Goal: Use online tool/utility: Utilize a website feature to perform a specific function

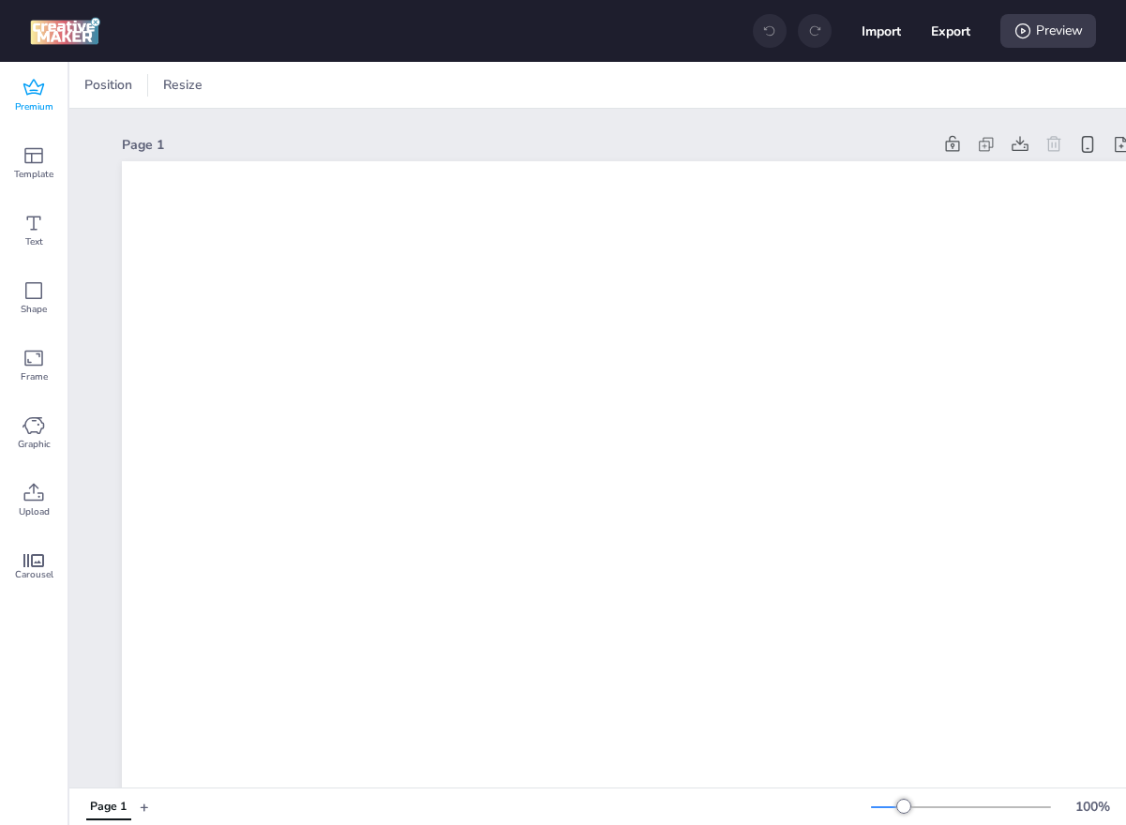
click at [33, 83] on icon at bounding box center [33, 88] width 22 height 22
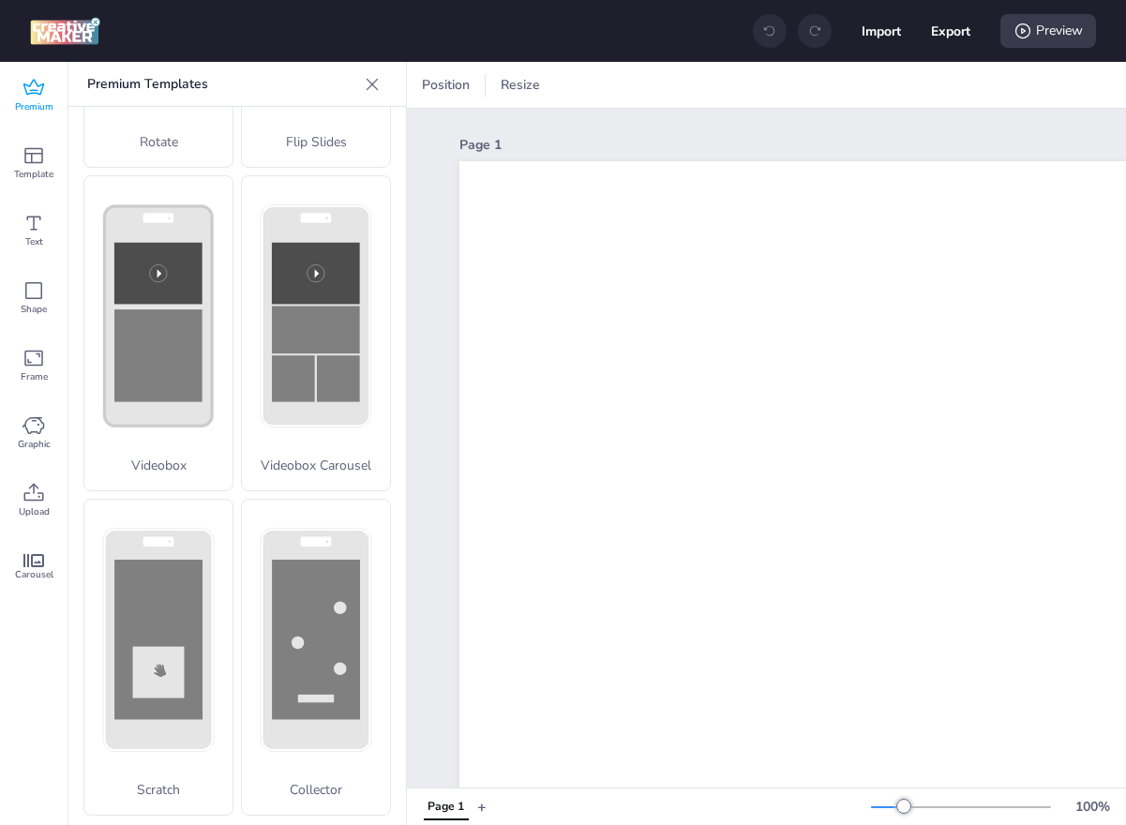
scroll to position [601, 0]
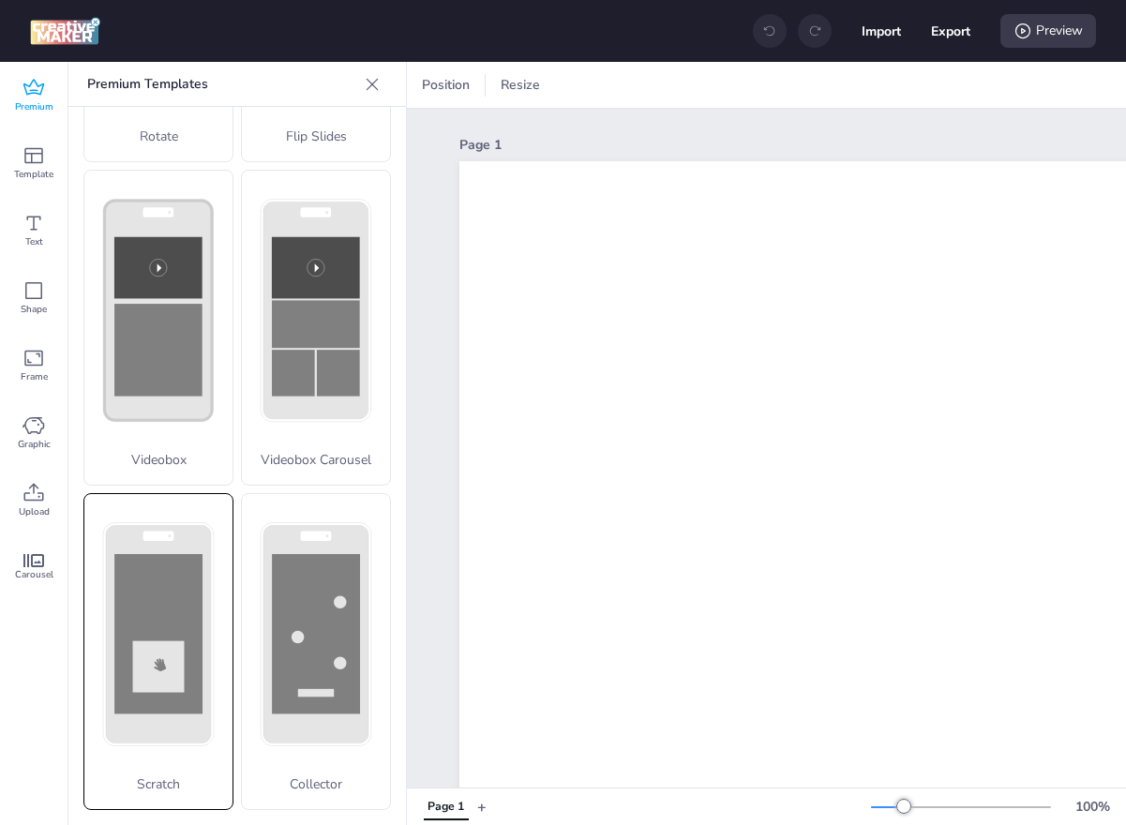
click at [118, 634] on div "Scratch" at bounding box center [158, 651] width 150 height 317
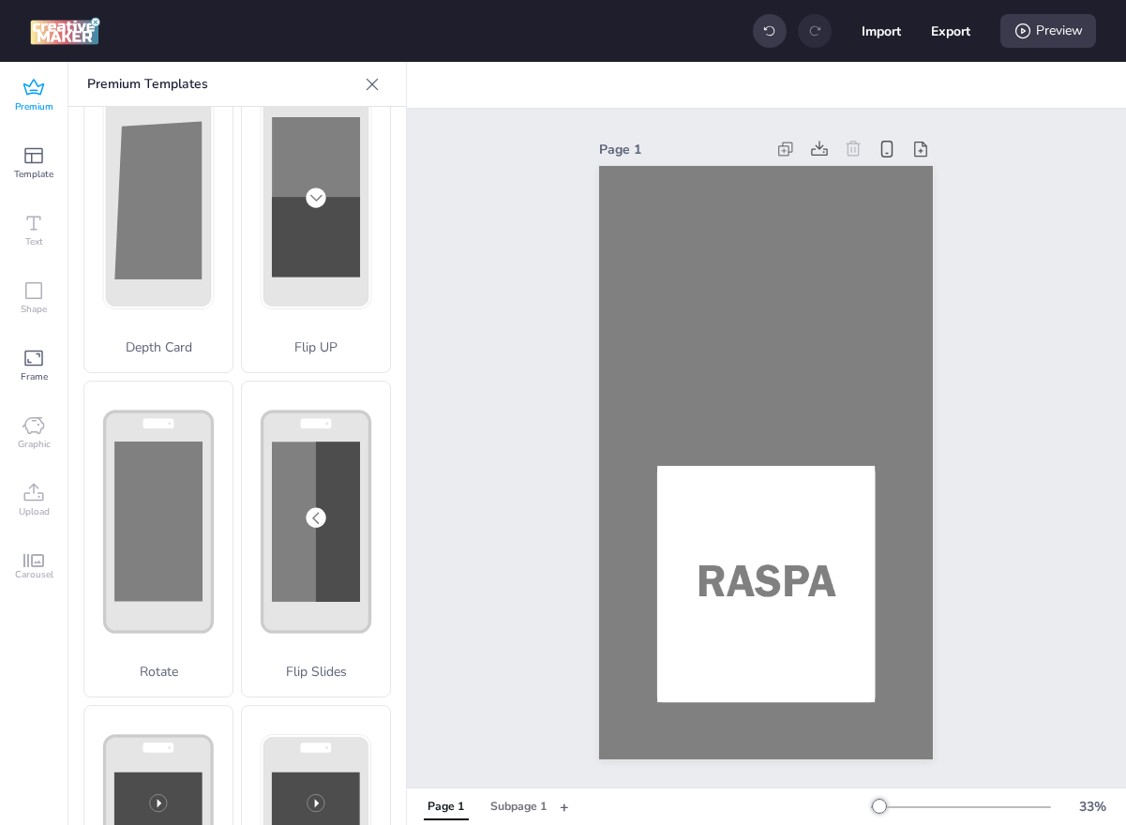
scroll to position [66, 0]
click at [161, 570] on div "Rotate" at bounding box center [158, 539] width 150 height 317
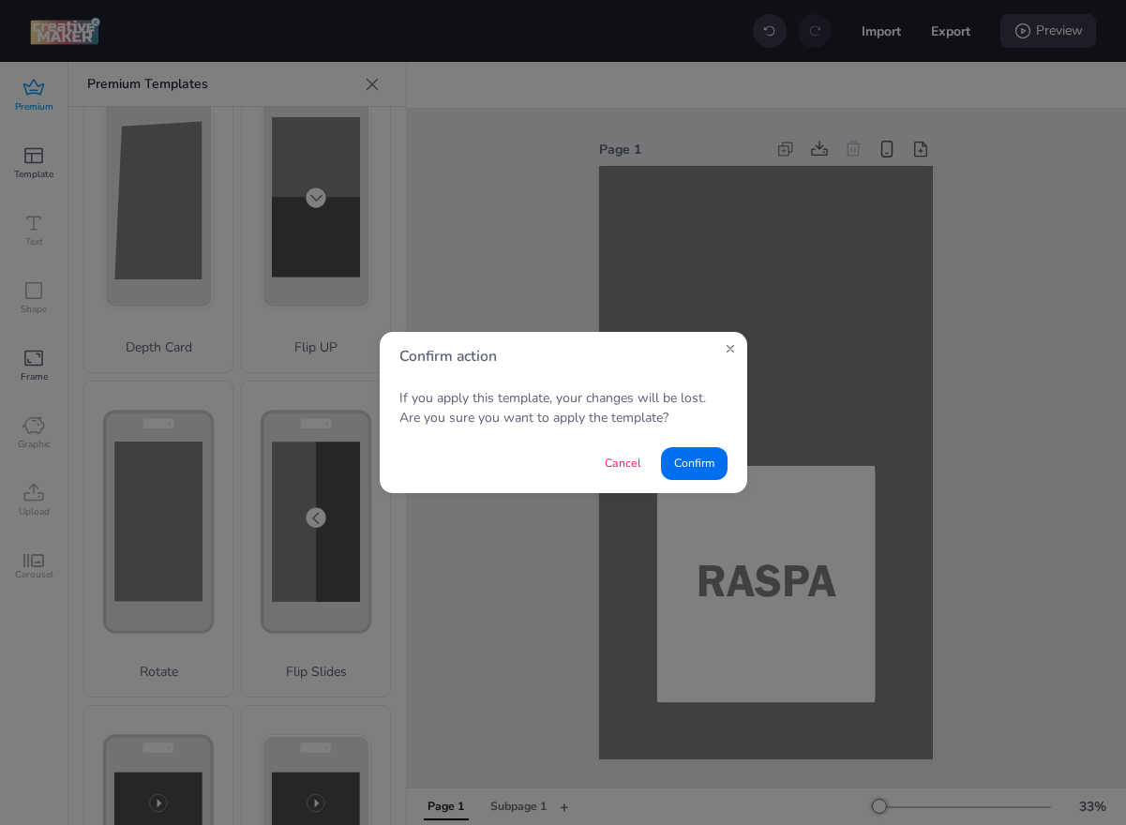
click at [685, 482] on footer "Cancel Confirm" at bounding box center [563, 463] width 367 height 59
click at [697, 466] on button "Confirm" at bounding box center [694, 463] width 67 height 33
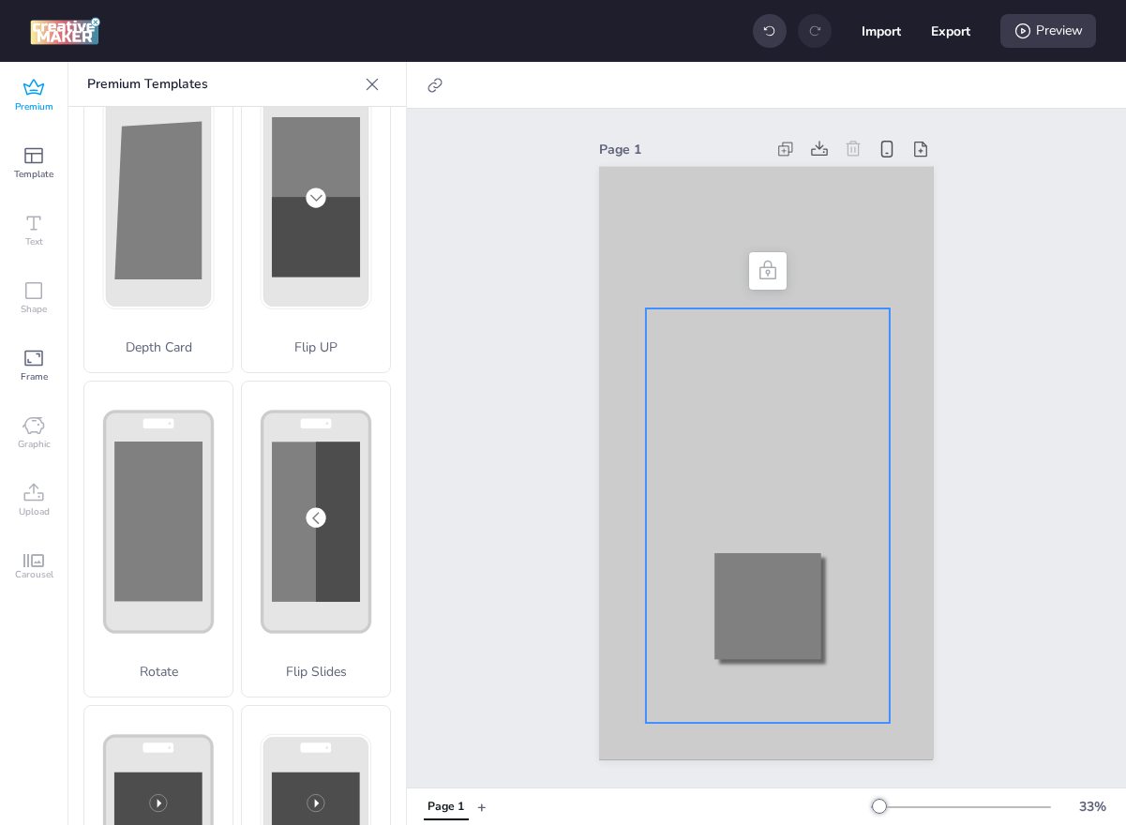
click at [742, 518] on div at bounding box center [768, 515] width 244 height 414
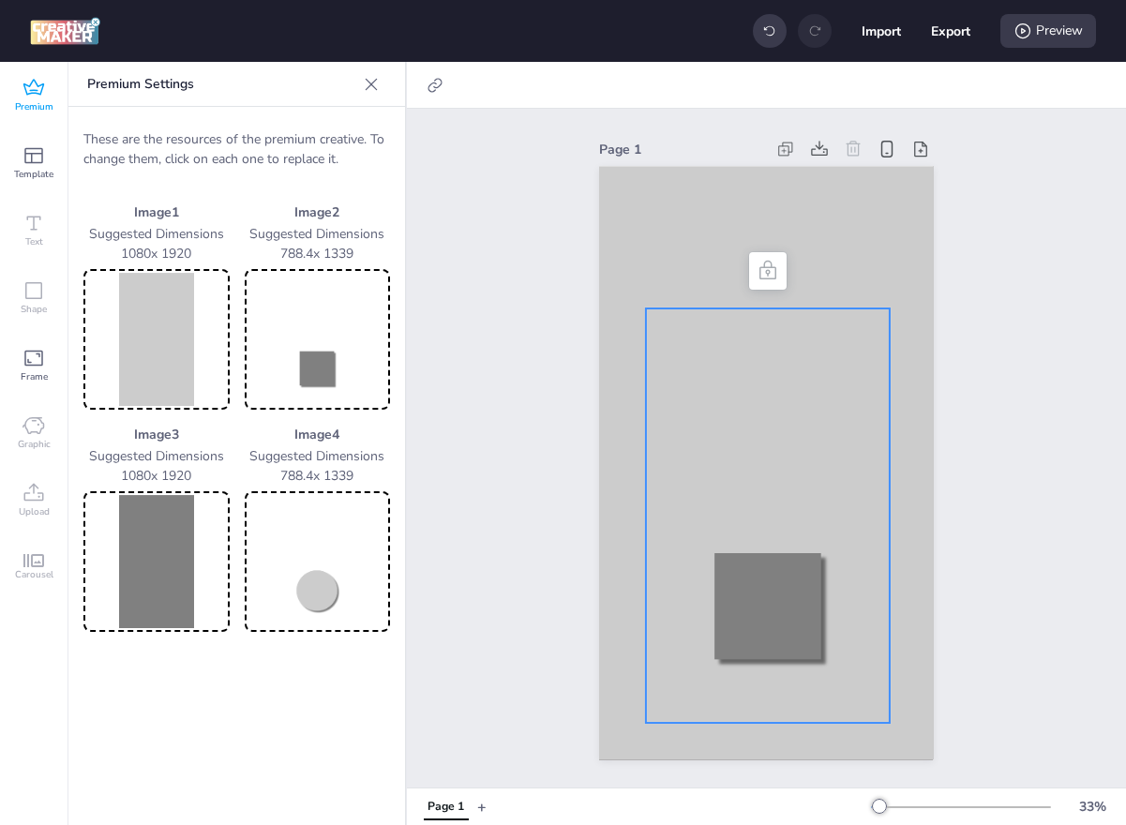
click at [742, 518] on div at bounding box center [768, 515] width 244 height 414
click at [153, 352] on img at bounding box center [156, 339] width 139 height 133
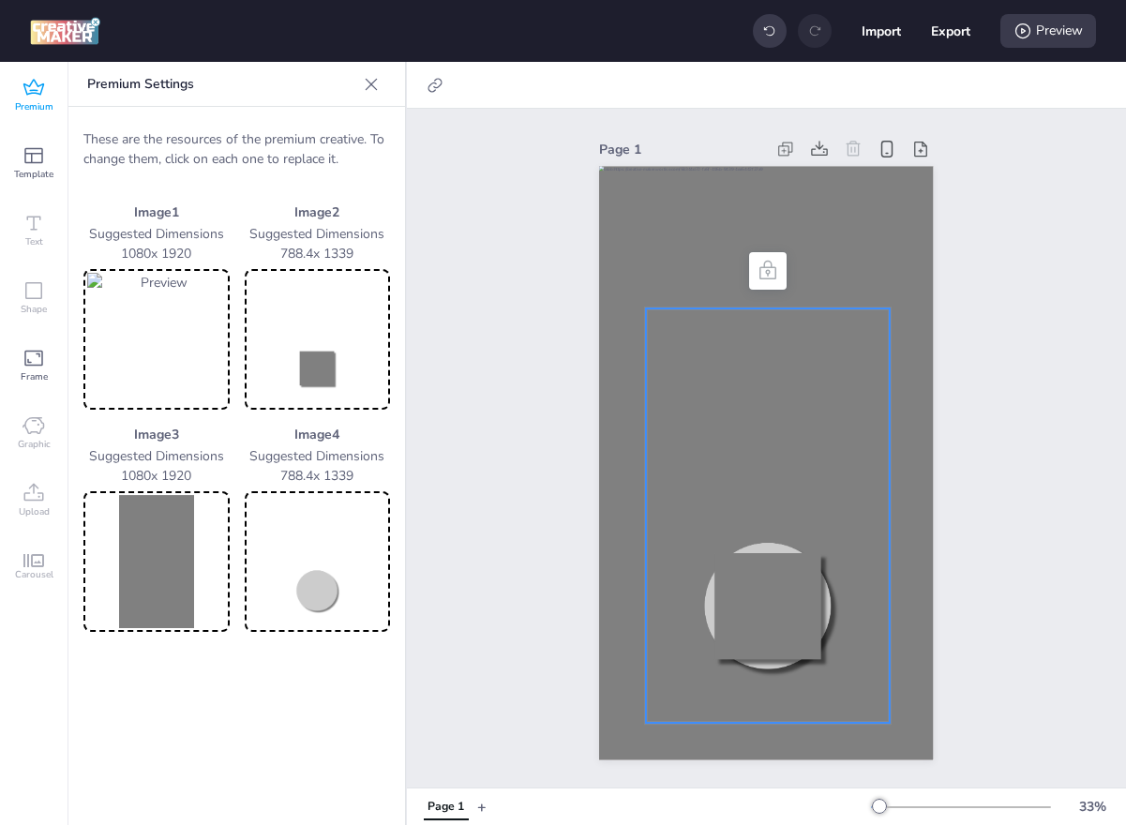
click at [142, 592] on img at bounding box center [156, 561] width 139 height 133
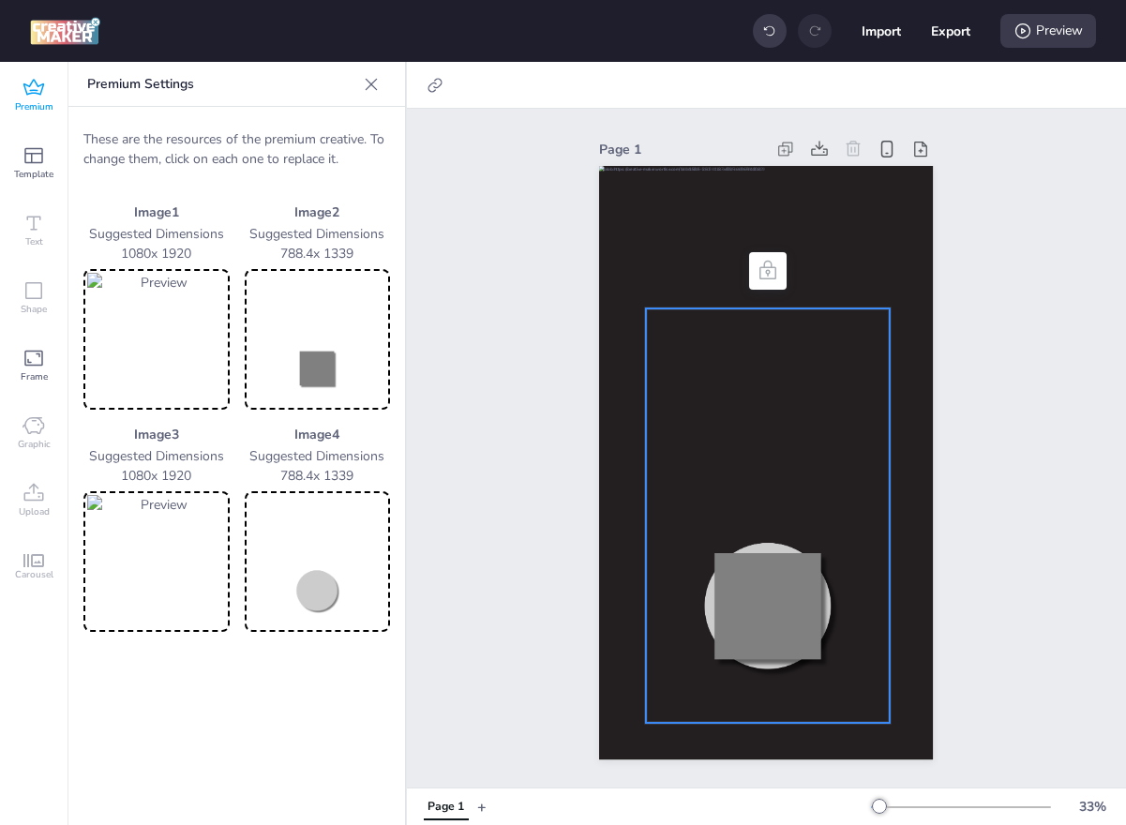
click at [309, 365] on img at bounding box center [317, 339] width 139 height 133
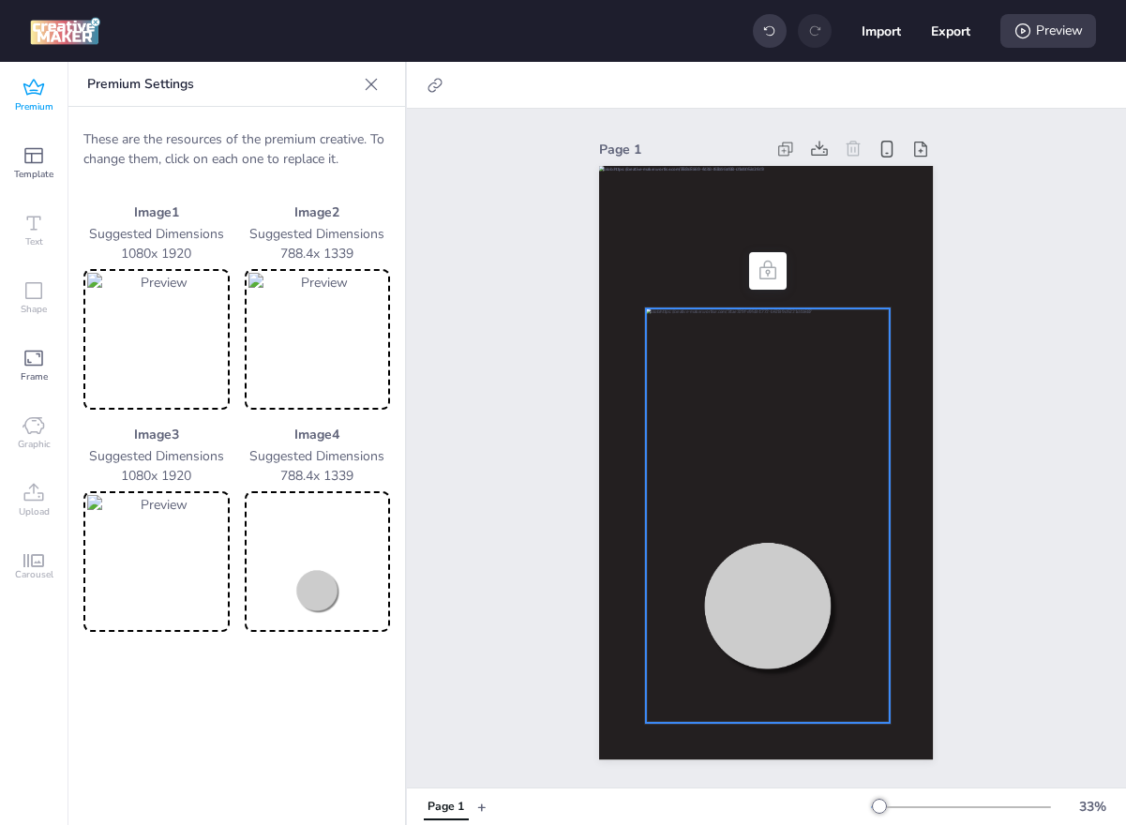
click at [324, 574] on img at bounding box center [317, 561] width 139 height 133
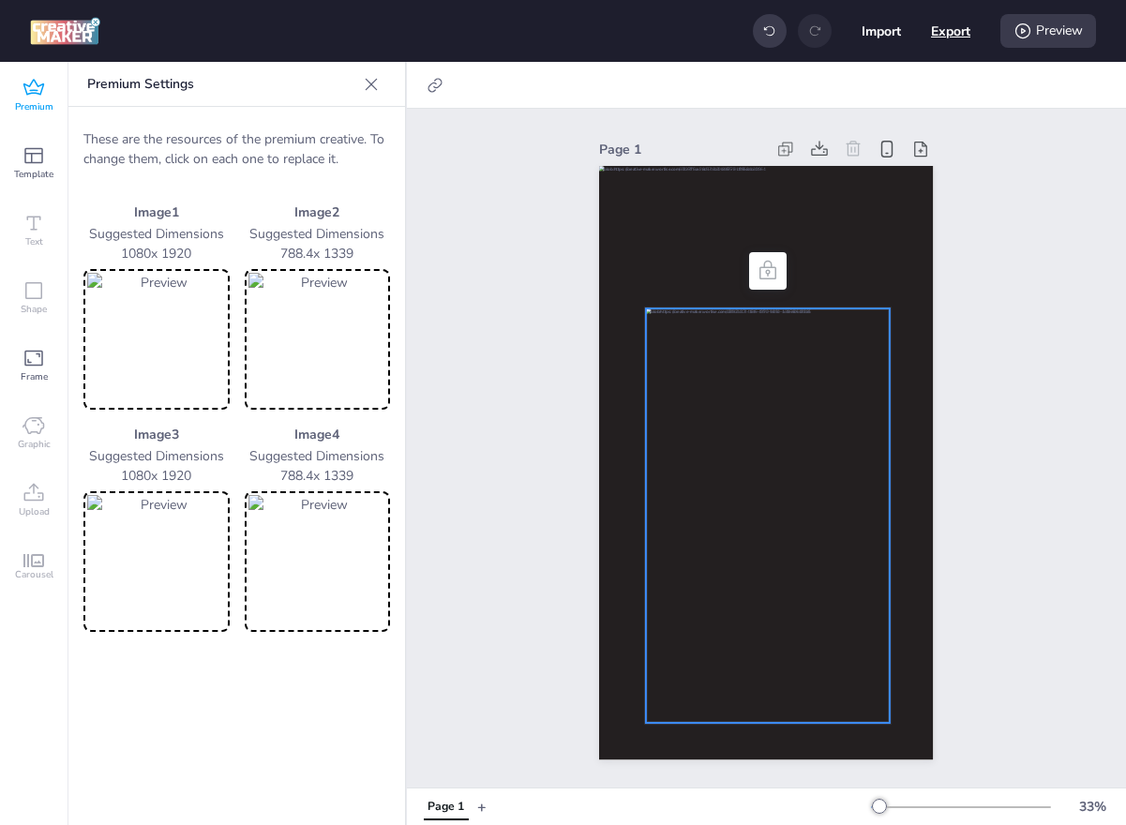
click at [952, 43] on button "Export" at bounding box center [950, 30] width 39 height 39
select select "html"
click at [1013, 24] on icon at bounding box center [1022, 31] width 19 height 19
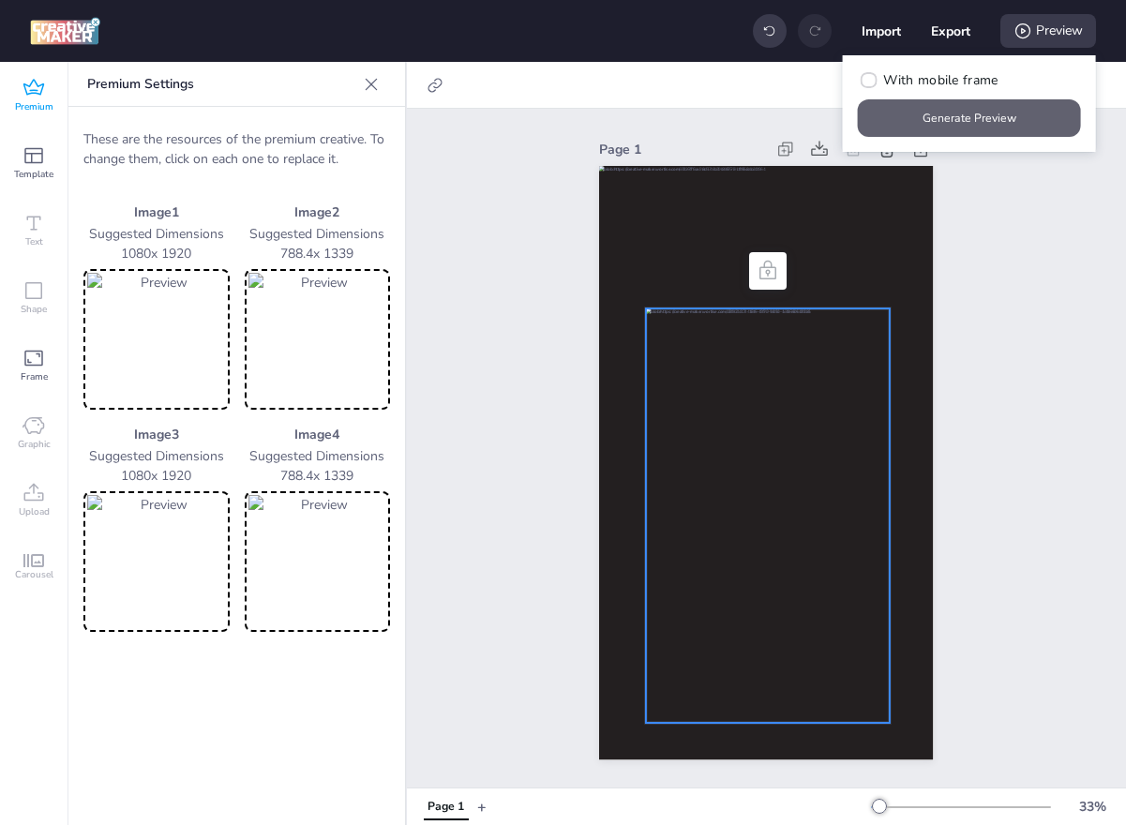
click at [968, 109] on button "Generate Preview" at bounding box center [969, 117] width 223 height 37
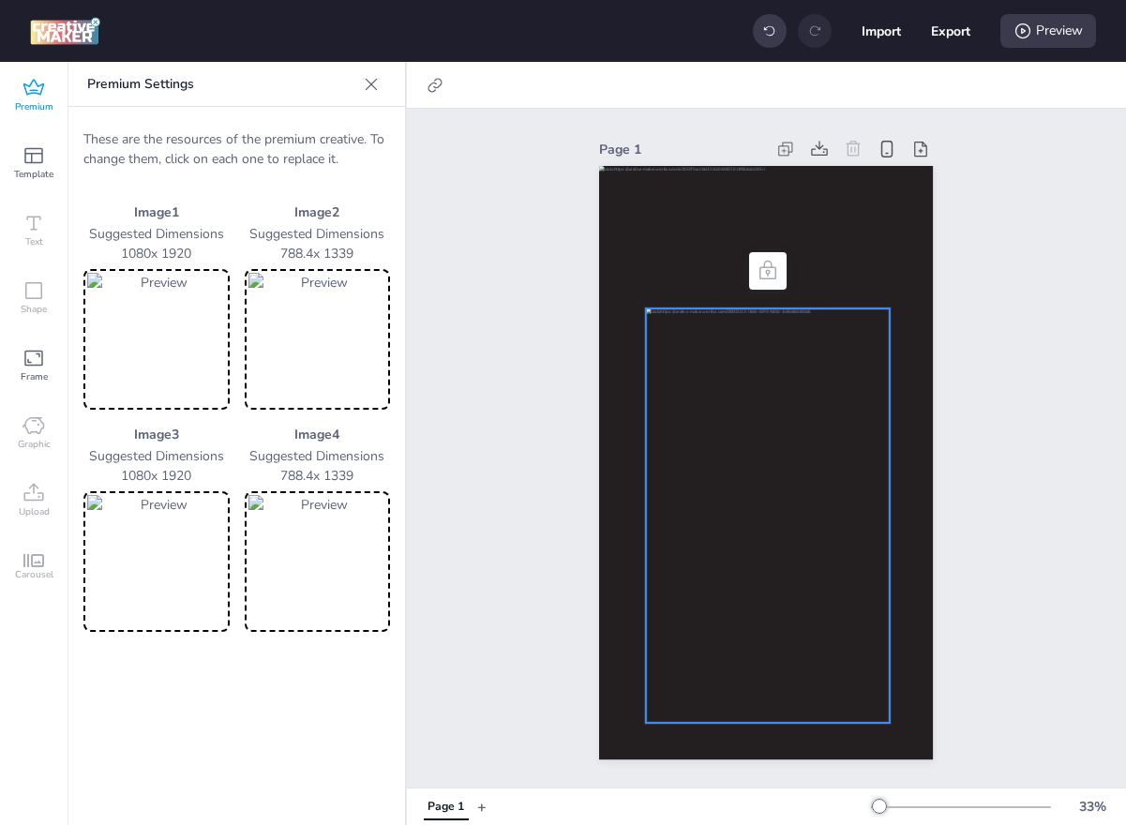
click at [36, 97] on icon at bounding box center [33, 88] width 22 height 22
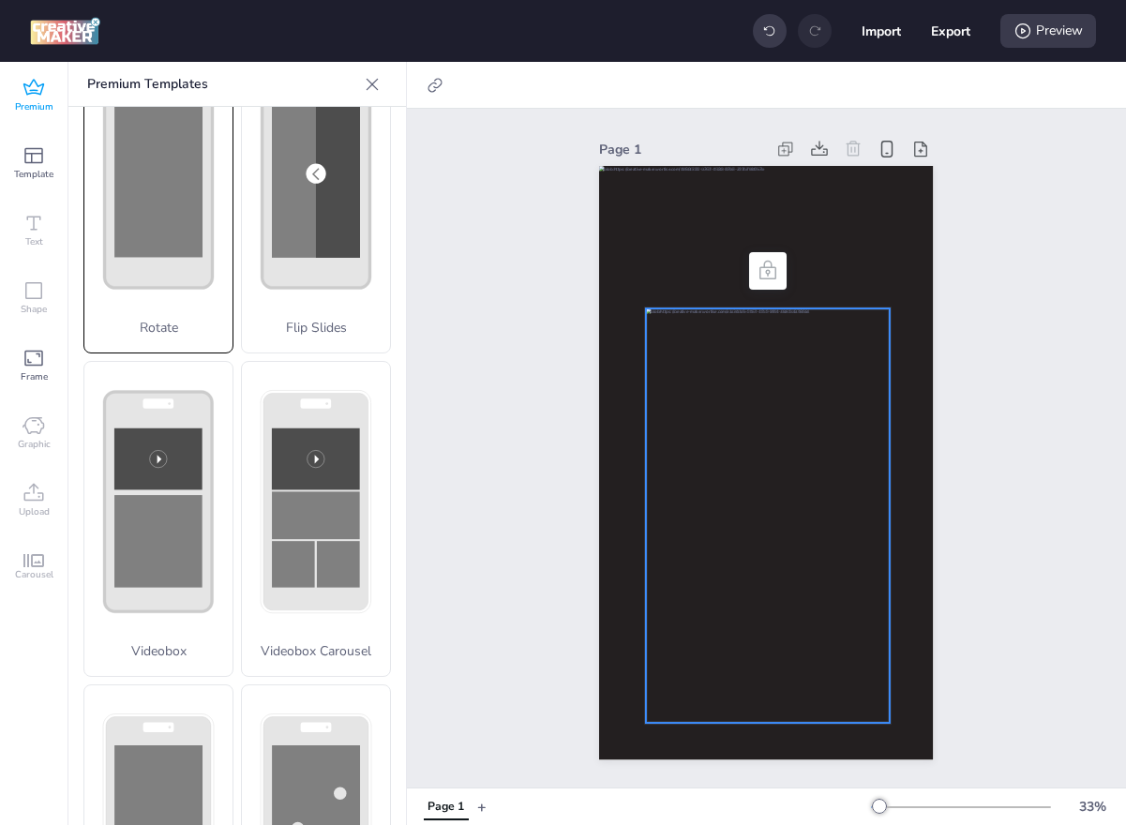
scroll to position [413, 0]
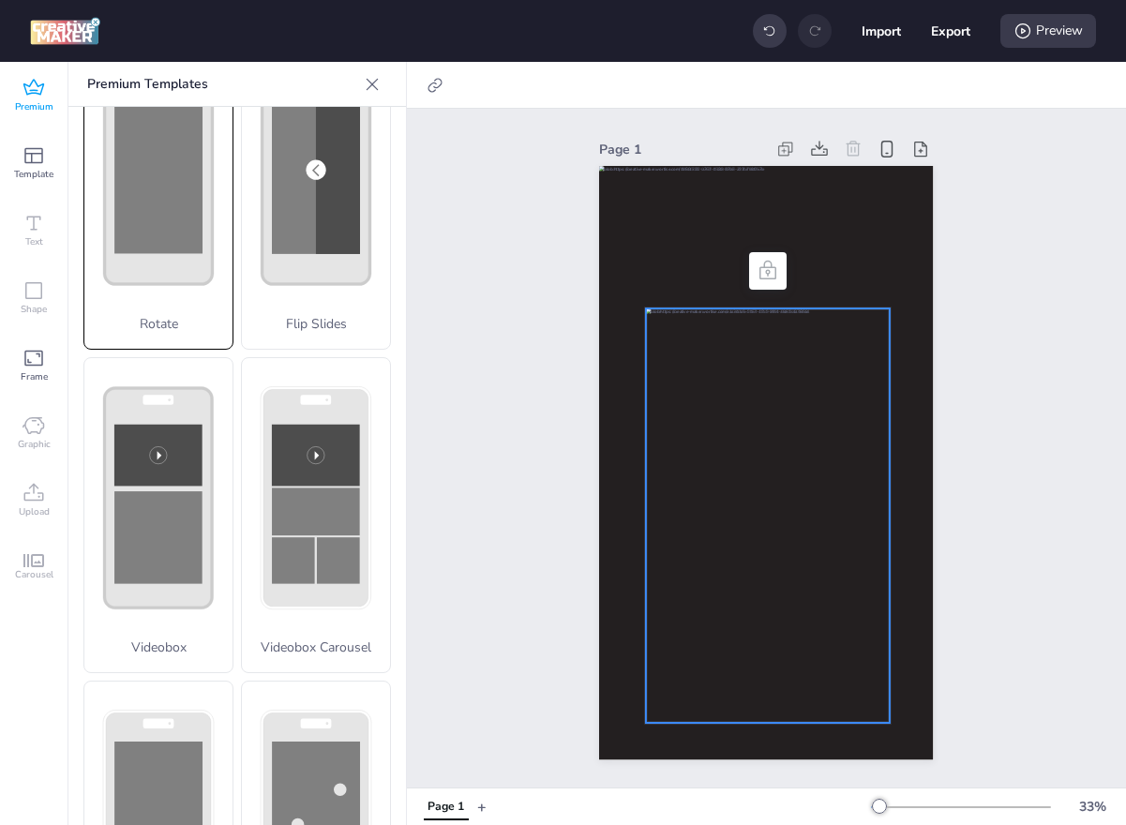
click at [128, 482] on rect at bounding box center [158, 456] width 88 height 62
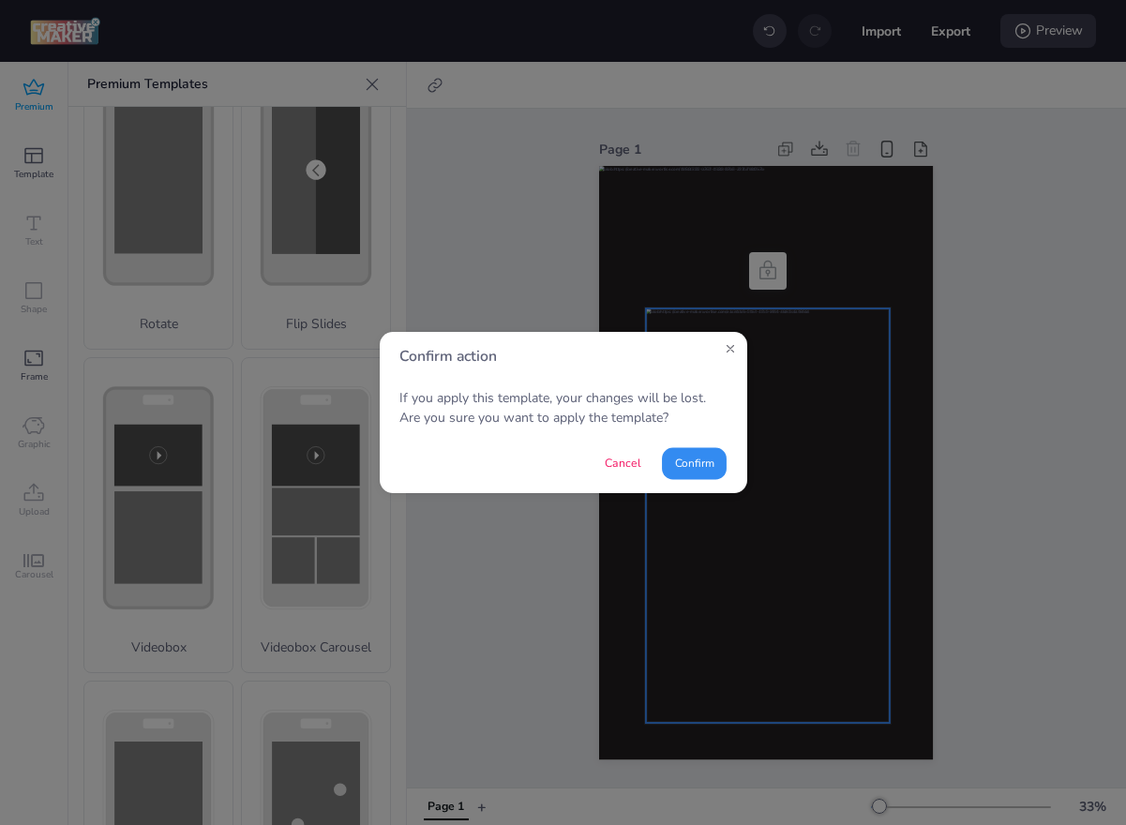
click at [683, 458] on button "Confirm" at bounding box center [694, 463] width 65 height 32
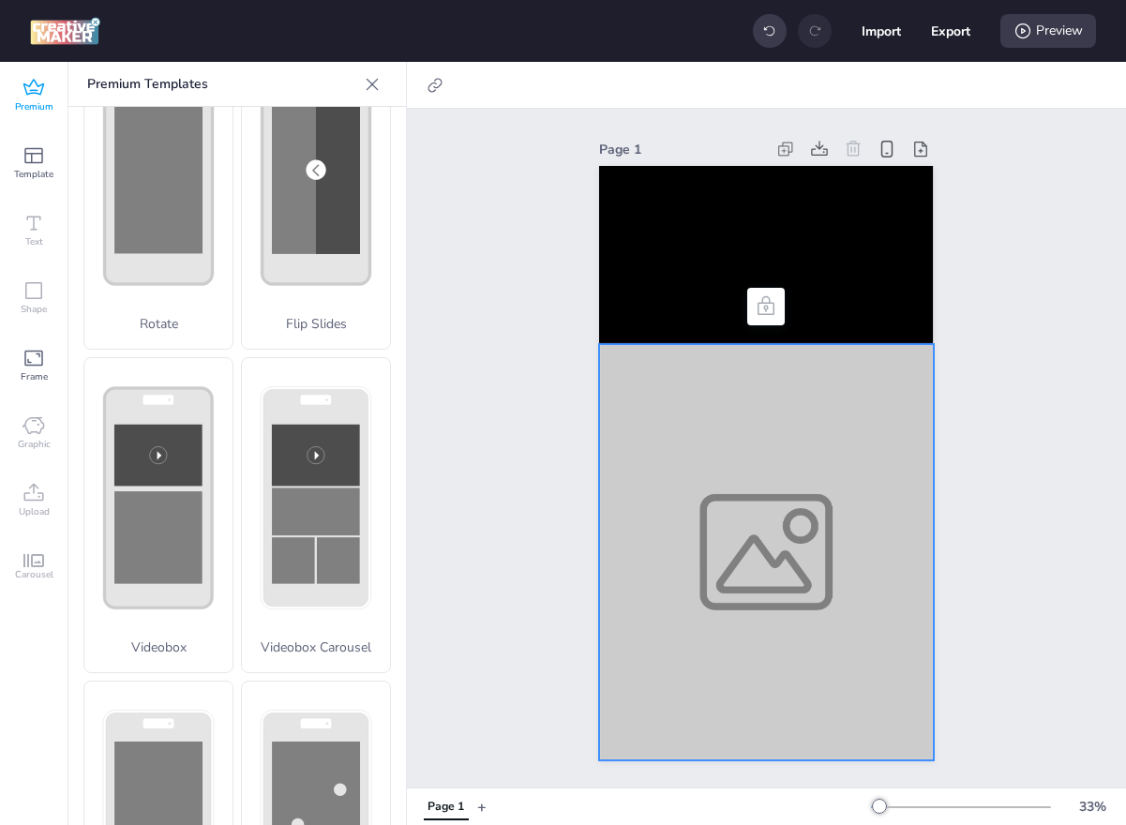
click at [652, 464] on div at bounding box center [766, 552] width 334 height 416
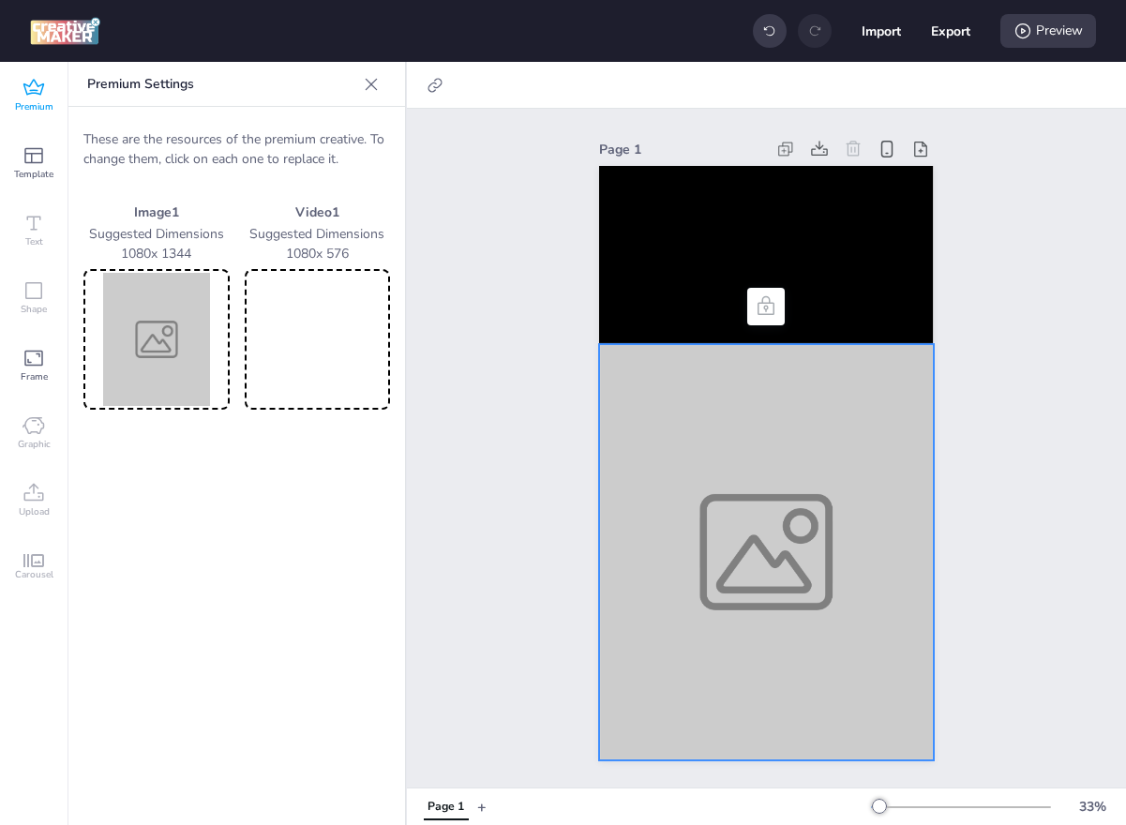
click at [652, 464] on div at bounding box center [766, 552] width 334 height 416
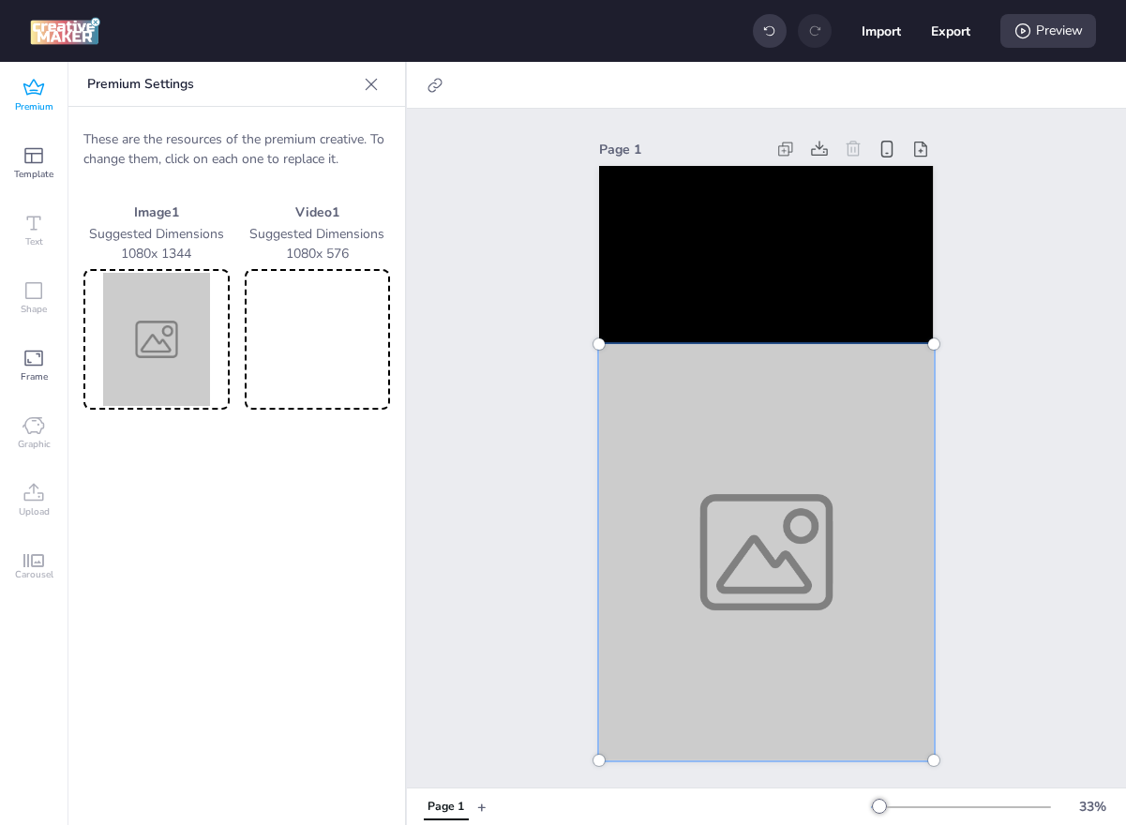
click at [184, 309] on img at bounding box center [156, 339] width 139 height 133
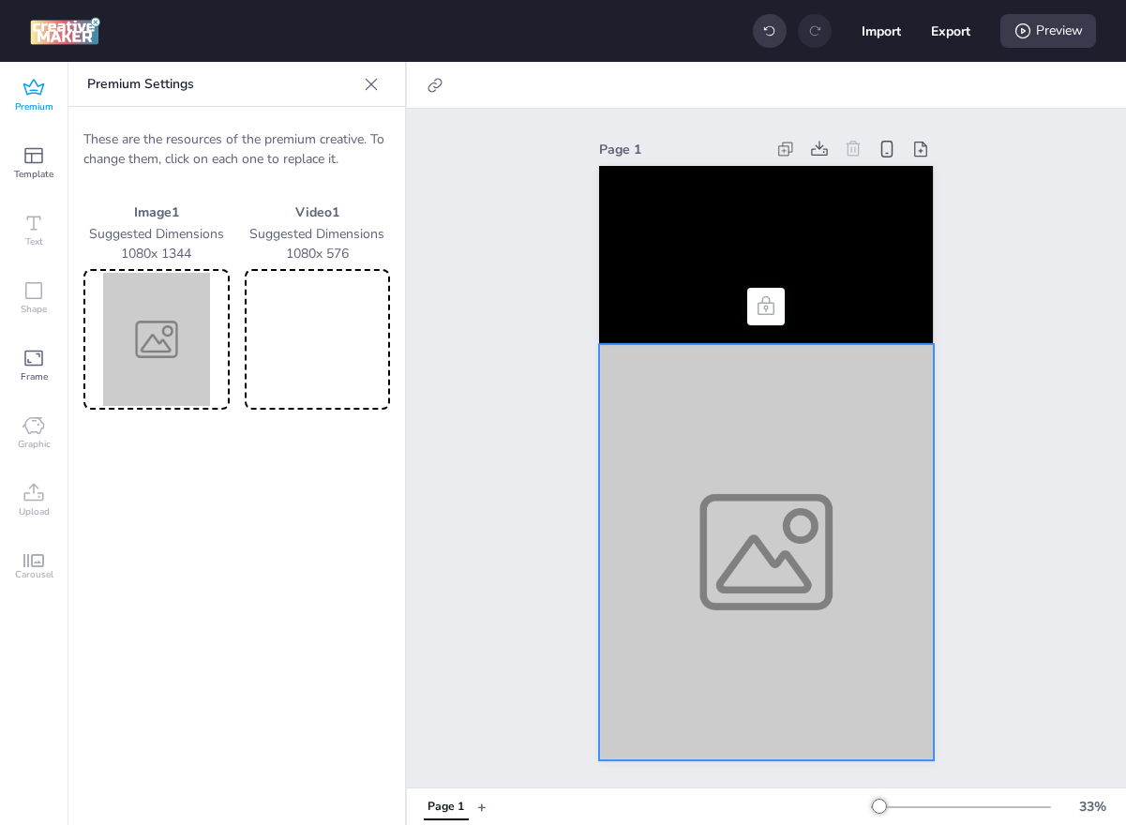
click at [184, 309] on img at bounding box center [156, 339] width 139 height 133
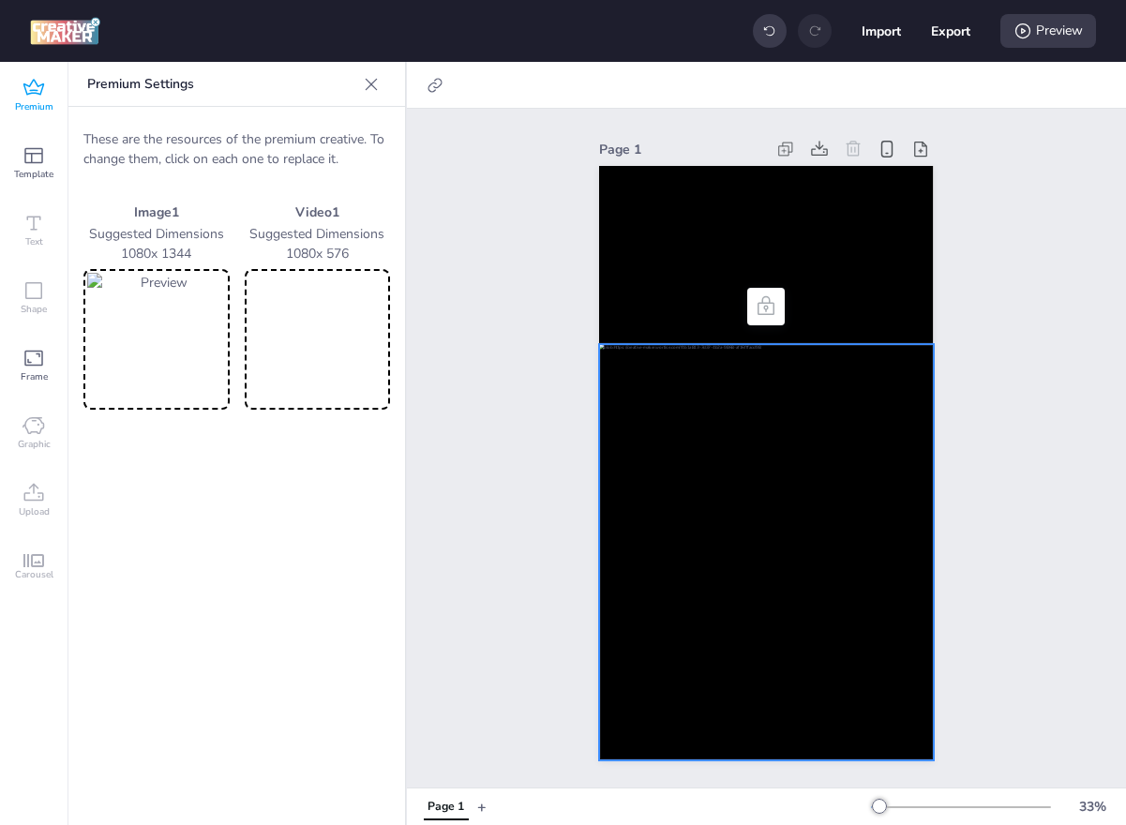
click at [380, 459] on div "Premium Settings These are the resources of the premium creative. To change the…" at bounding box center [236, 443] width 337 height 763
